Goal: Find specific page/section: Find specific page/section

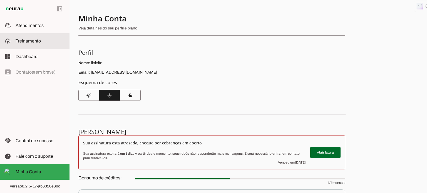
click at [32, 43] on span "Treinamento" at bounding box center [28, 41] width 25 height 5
